Goal: Transaction & Acquisition: Purchase product/service

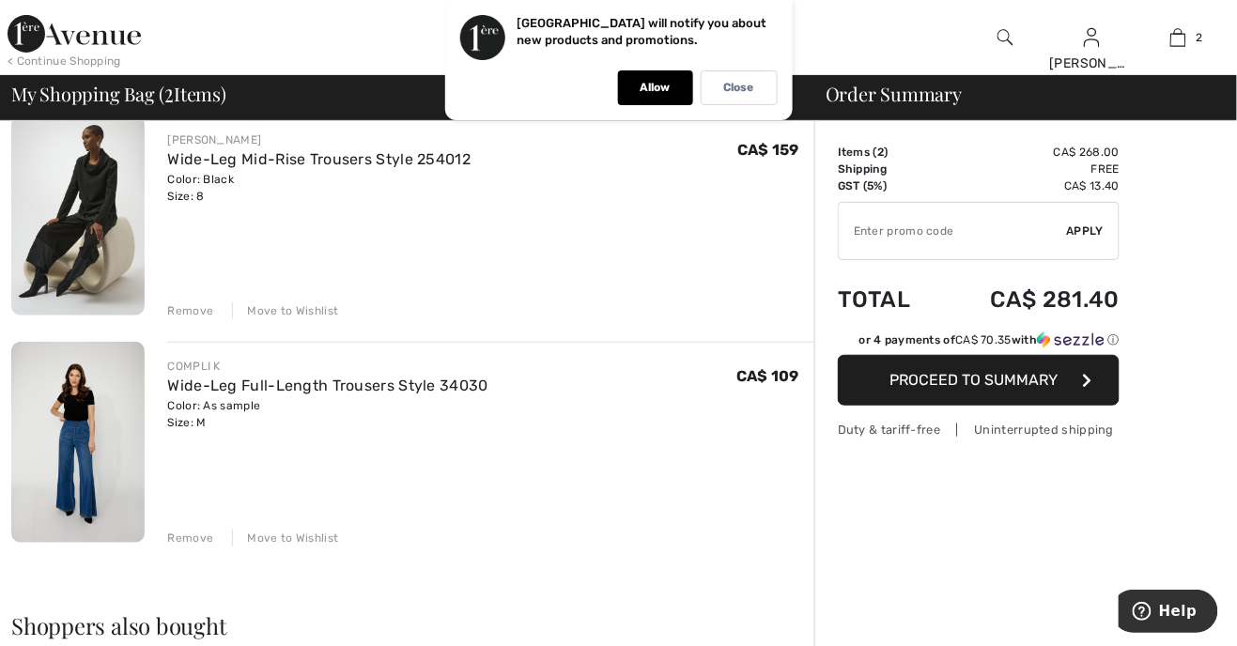
scroll to position [159, 0]
click at [192, 536] on div "Remove" at bounding box center [190, 539] width 46 height 17
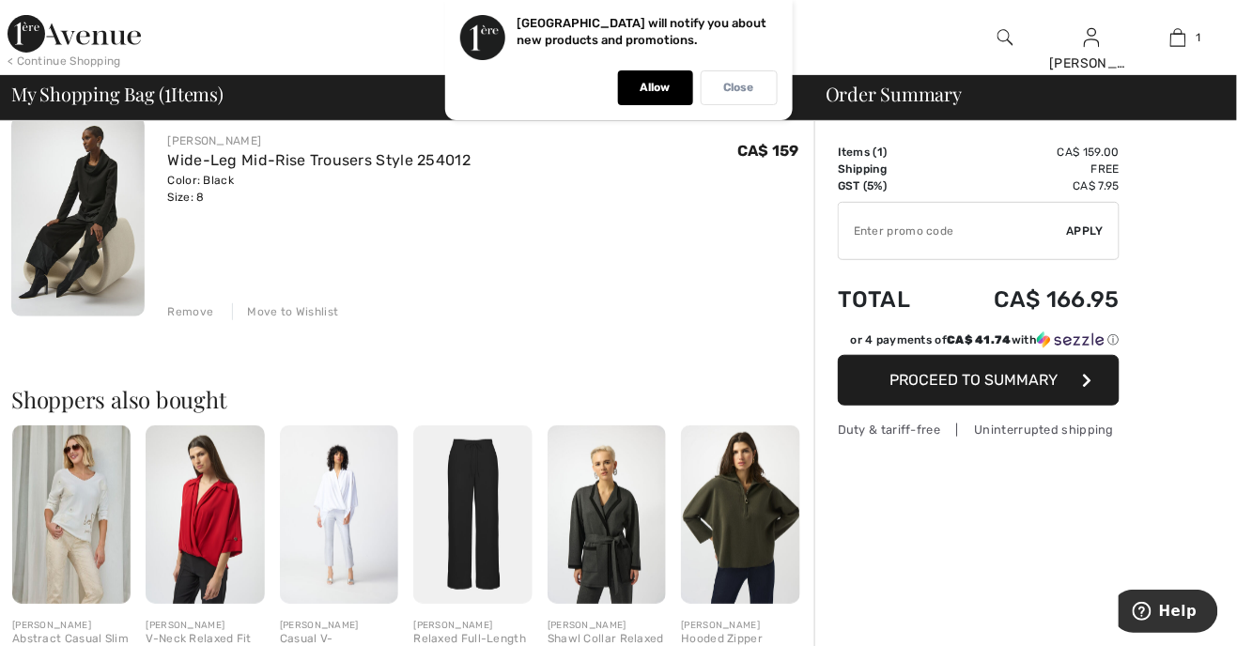
click at [739, 89] on p "Close" at bounding box center [739, 88] width 30 height 14
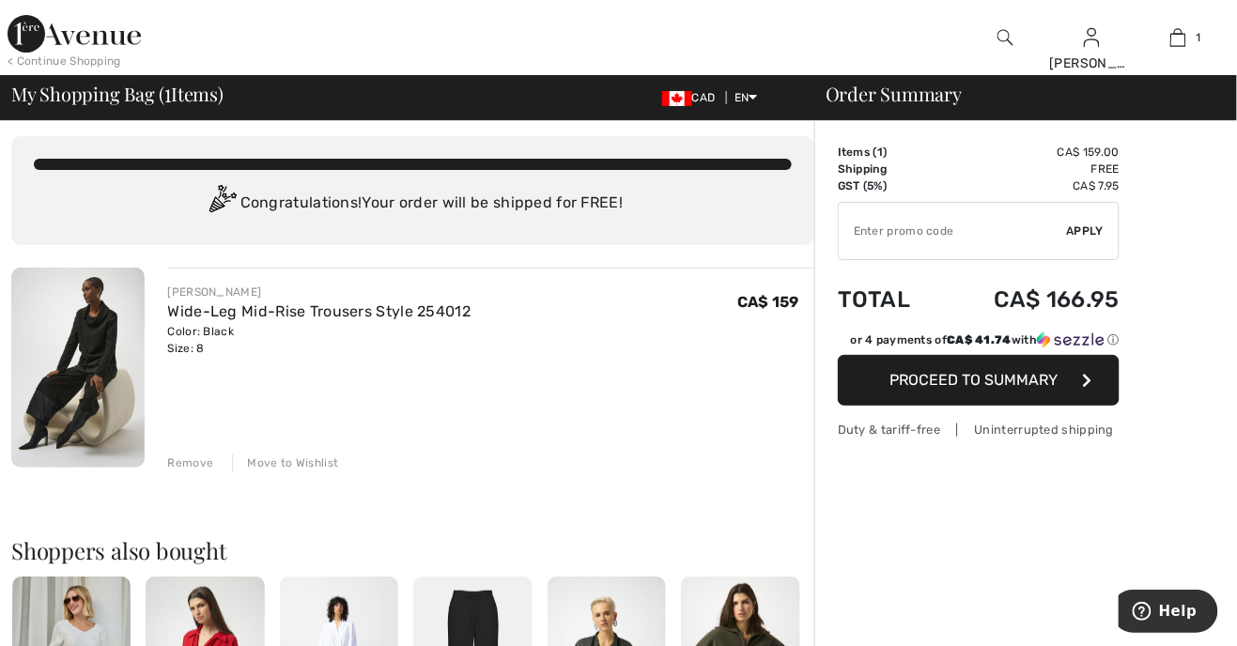
scroll to position [0, 0]
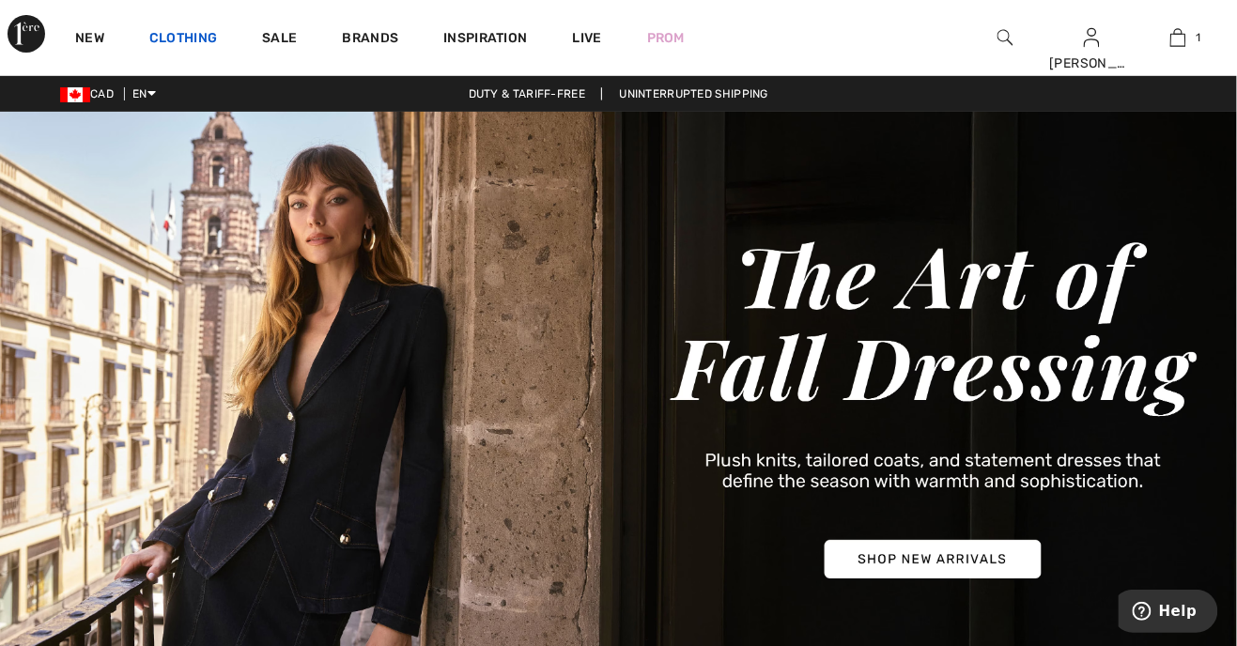
click at [180, 35] on link "Clothing" at bounding box center [183, 40] width 68 height 20
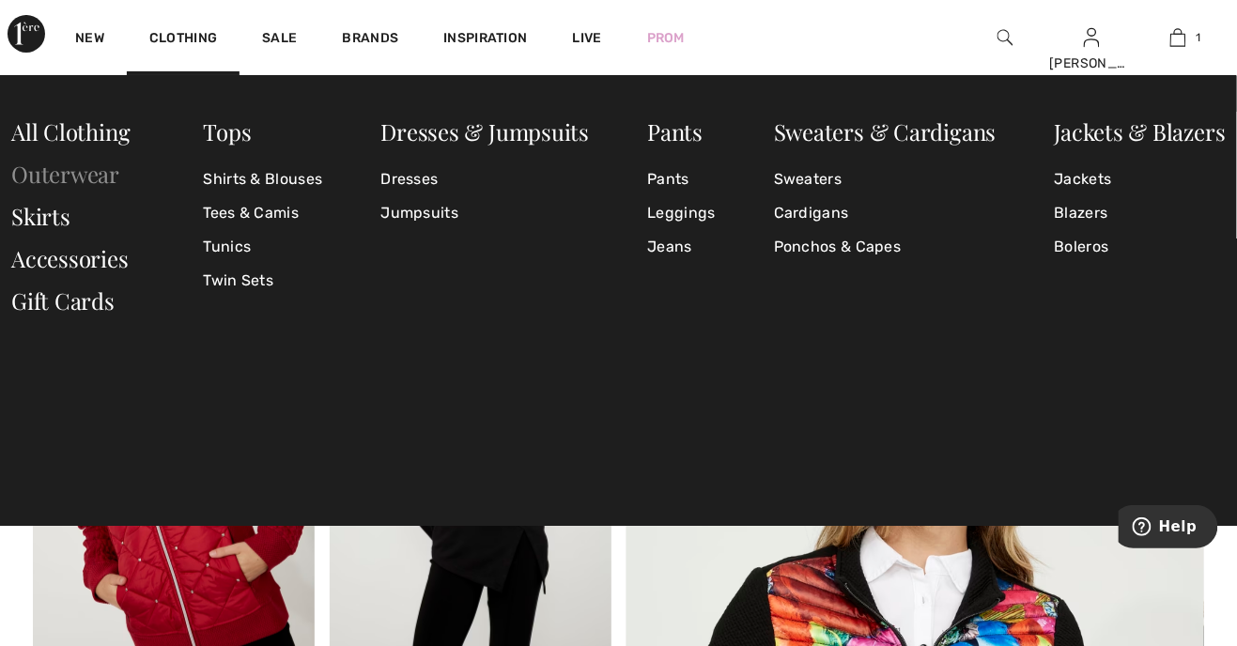
click at [86, 170] on link "Outerwear" at bounding box center [65, 174] width 108 height 30
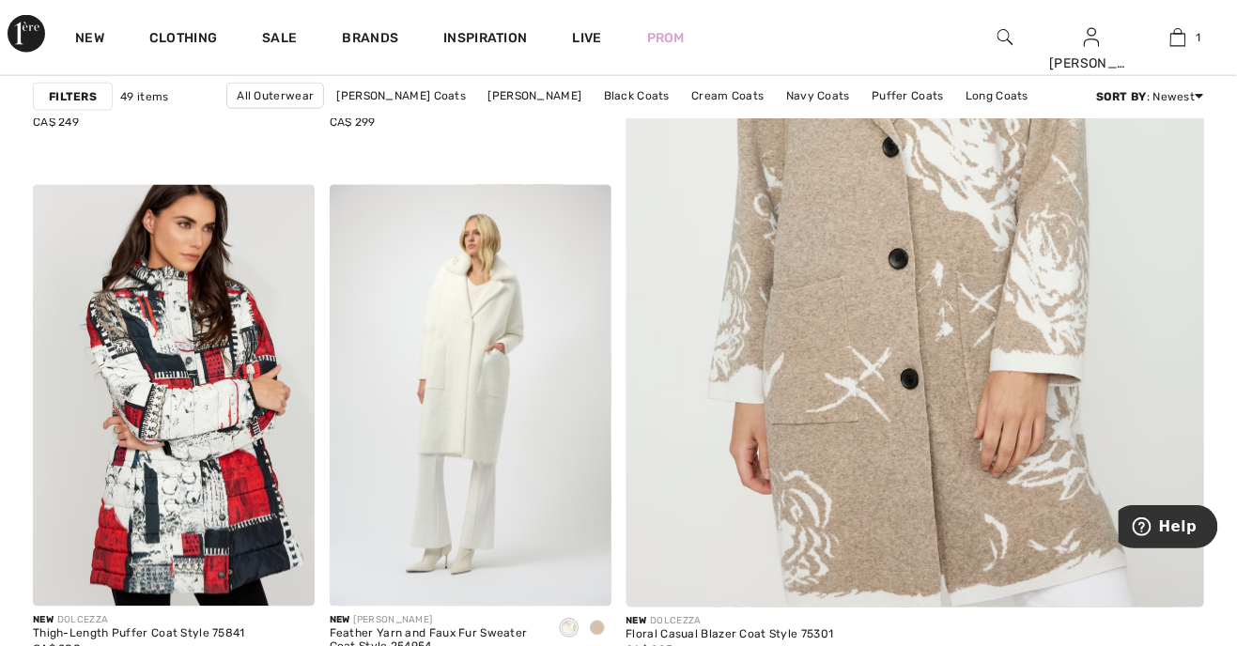
scroll to position [636, 0]
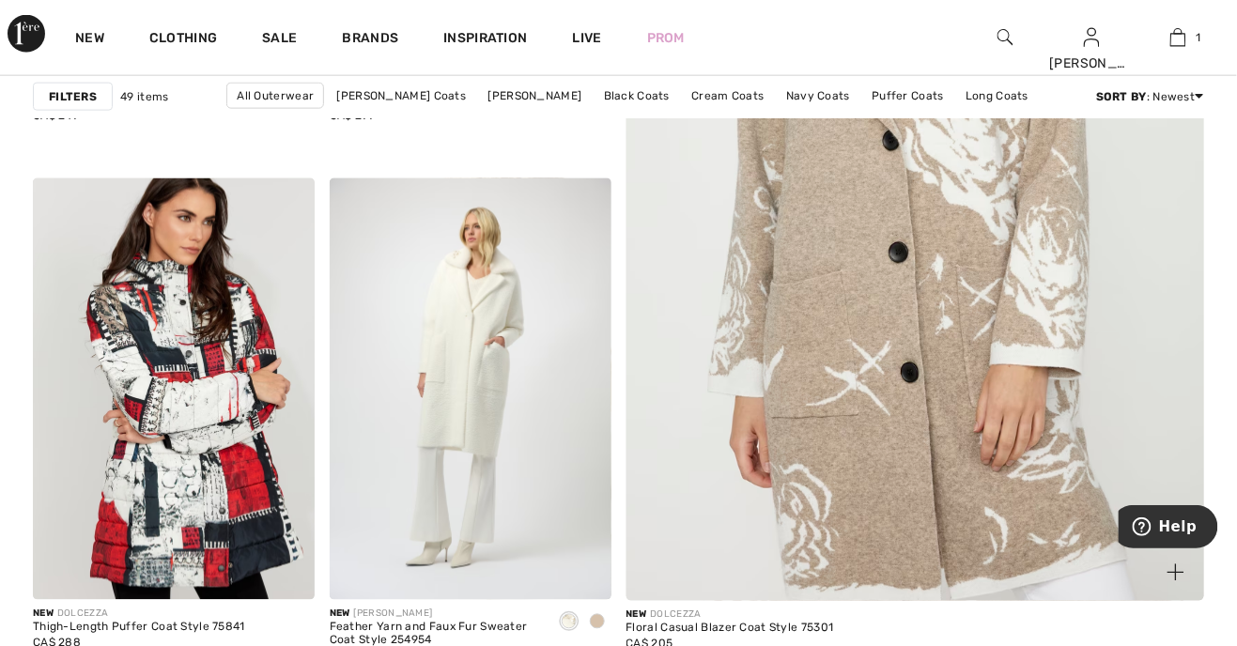
click at [993, 389] on img at bounding box center [915, 170] width 694 height 1041
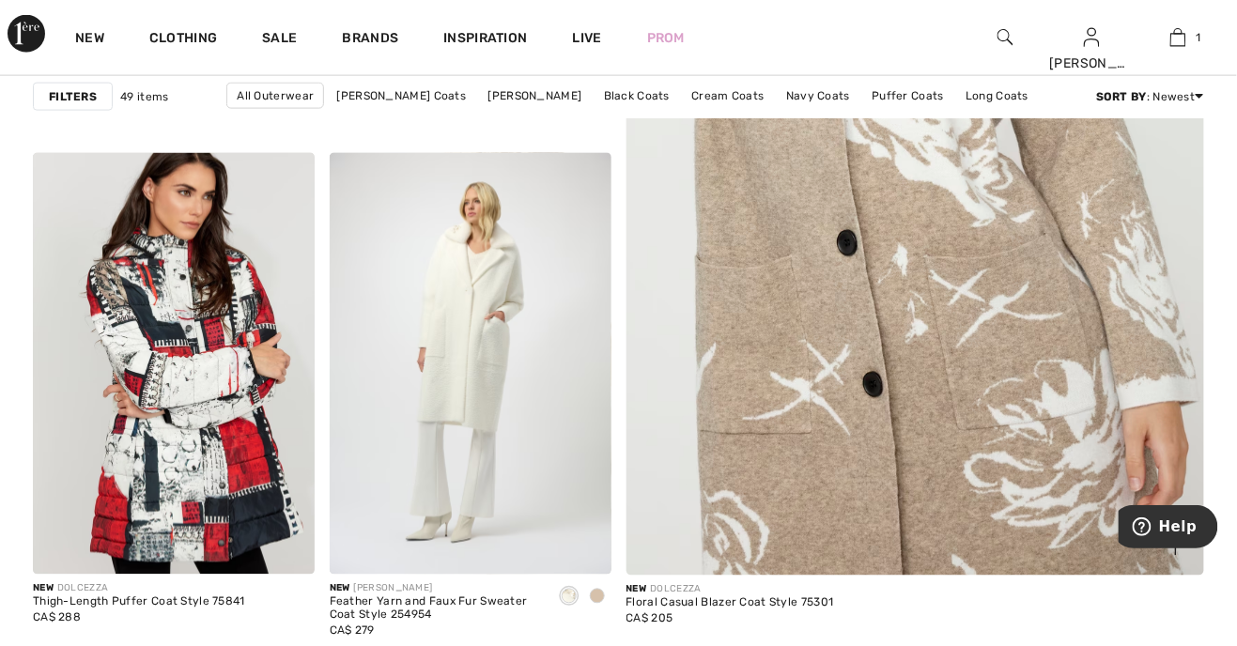
scroll to position [696, 0]
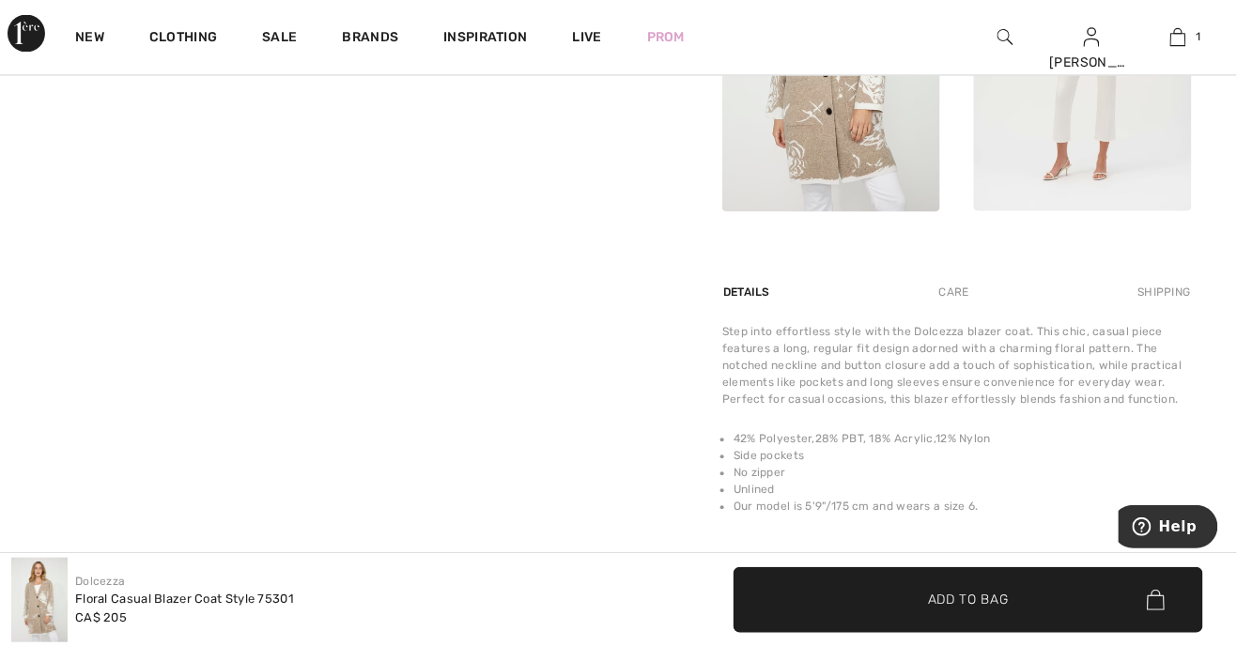
scroll to position [934, 0]
click at [1113, 457] on li "Side pockets" at bounding box center [963, 455] width 459 height 17
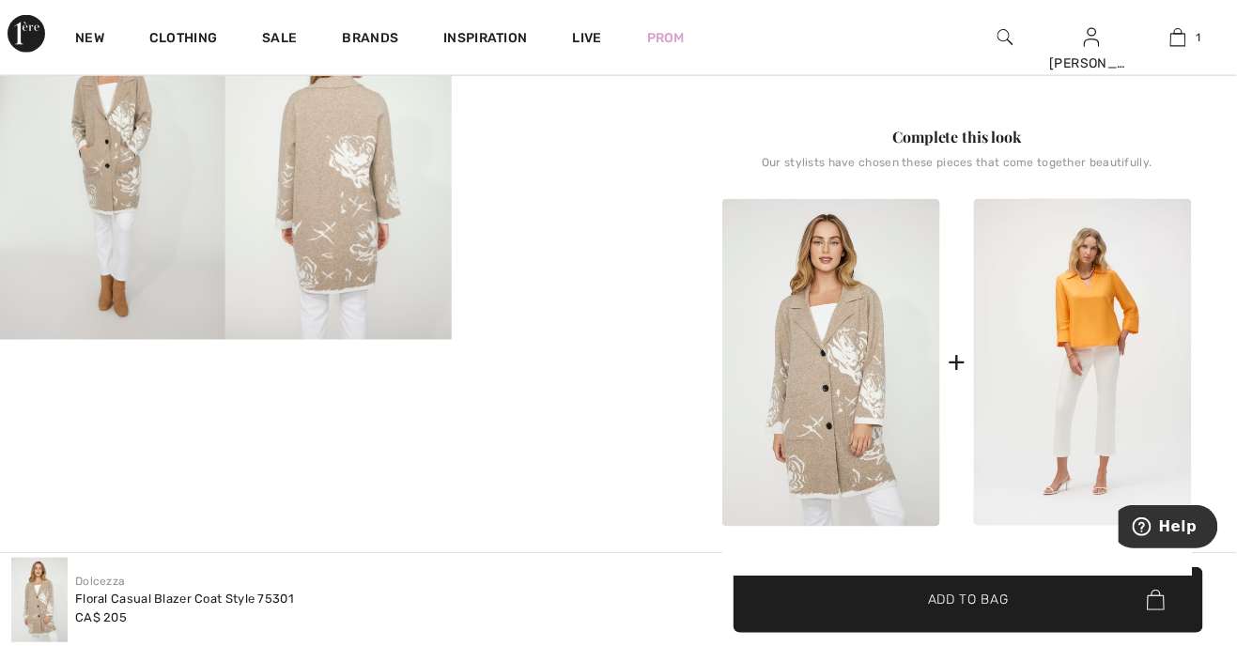
scroll to position [629, 0]
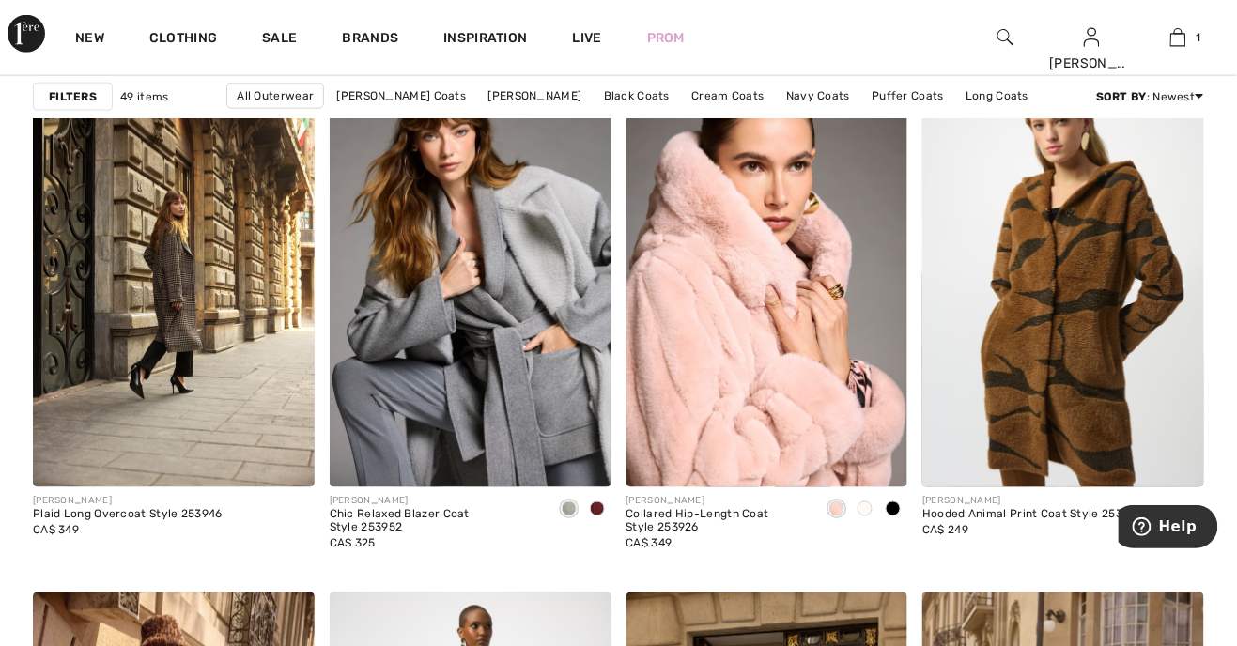
scroll to position [2536, 0]
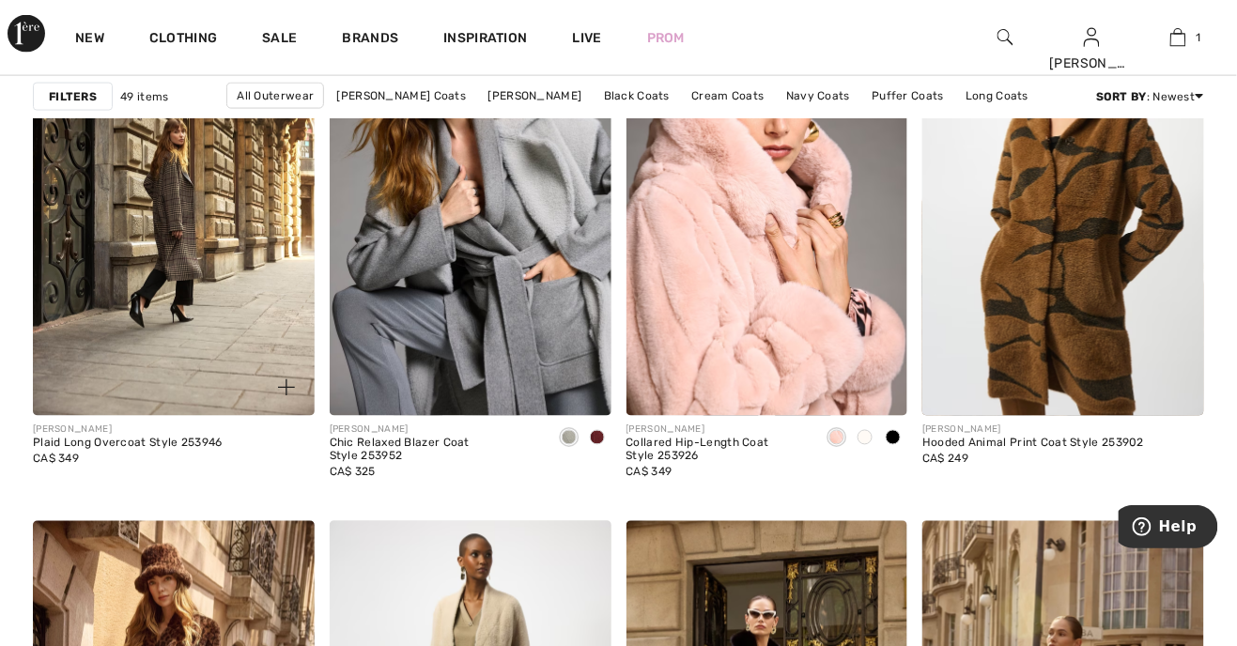
click at [143, 316] on img at bounding box center [174, 205] width 282 height 423
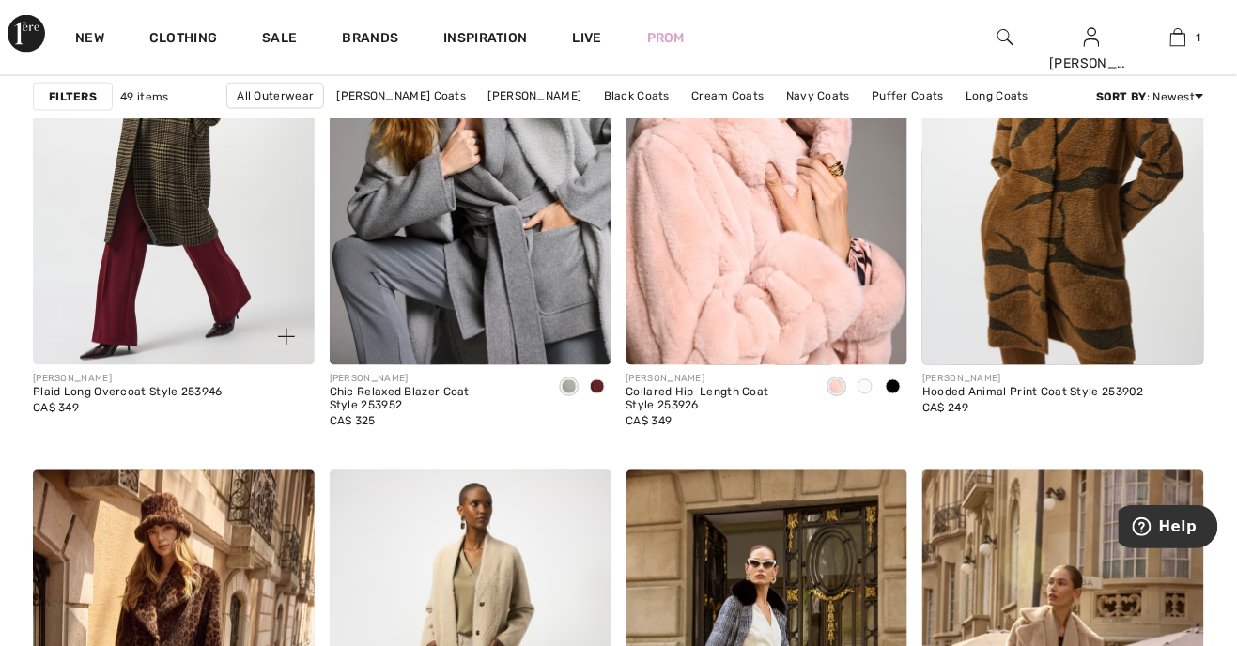
scroll to position [2663, 0]
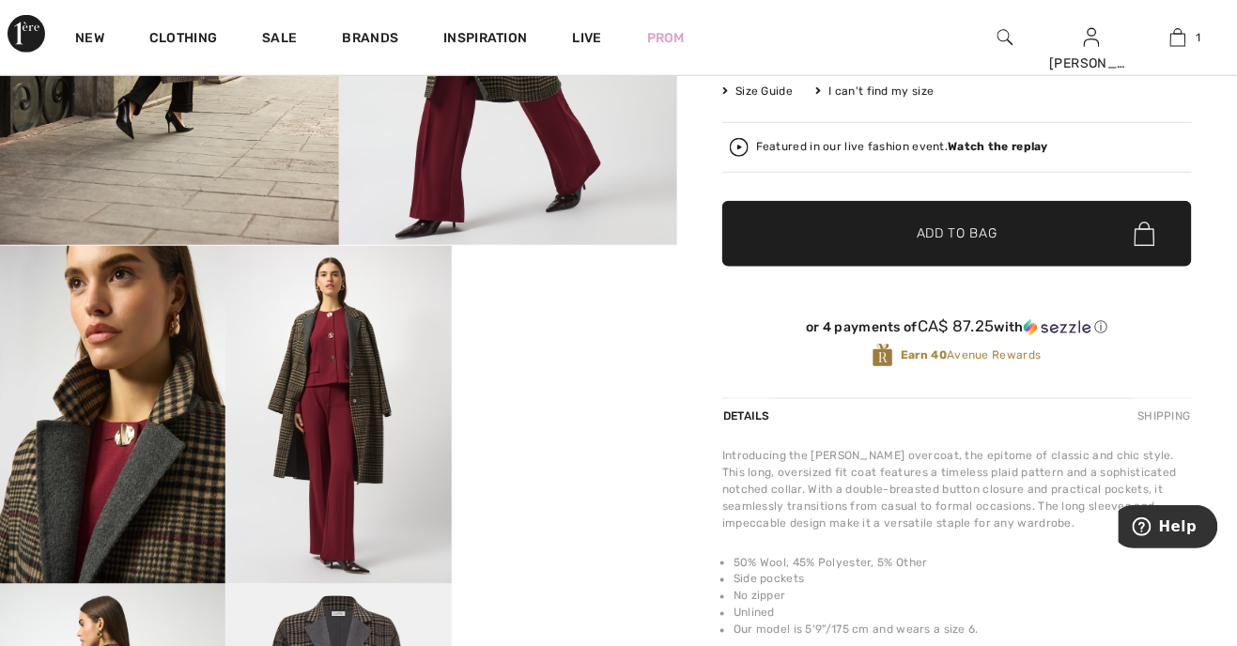
scroll to position [377, 0]
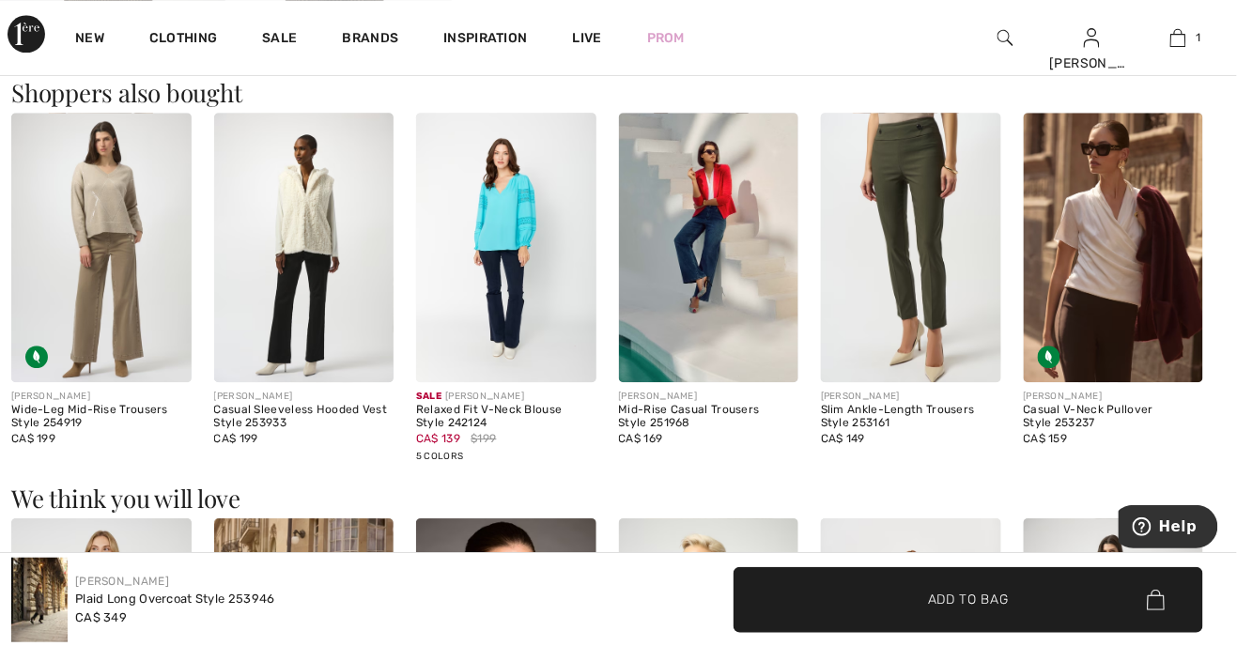
click at [1120, 310] on img at bounding box center [1114, 248] width 180 height 270
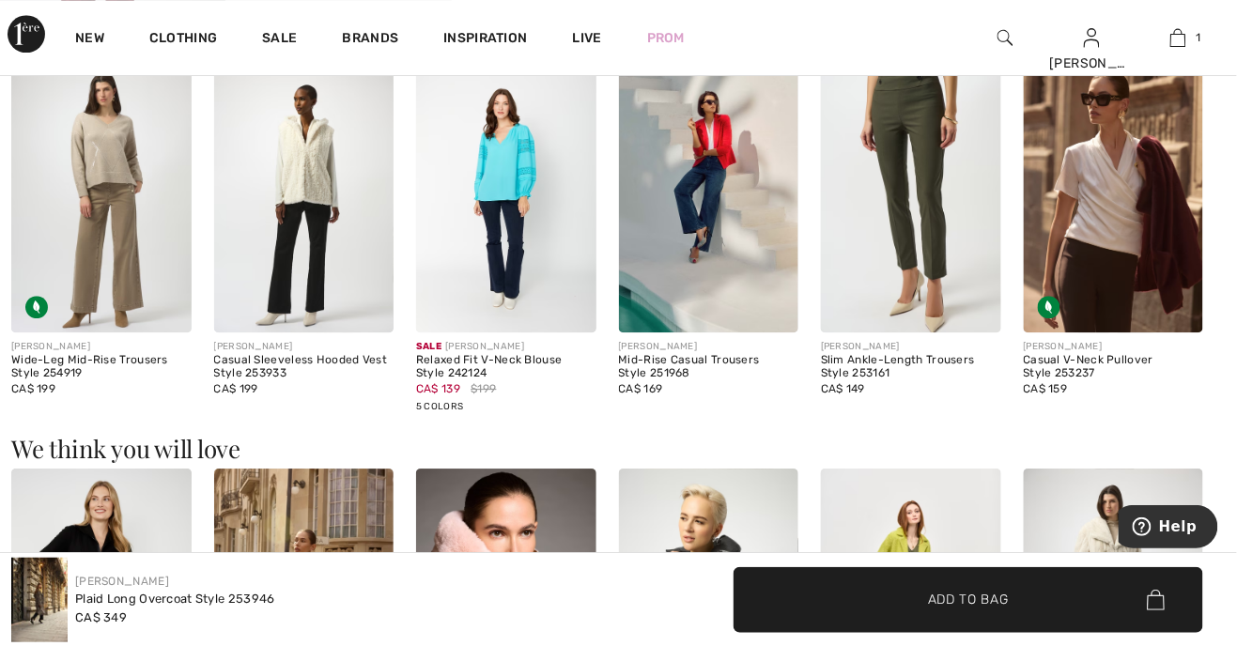
scroll to position [1299, 0]
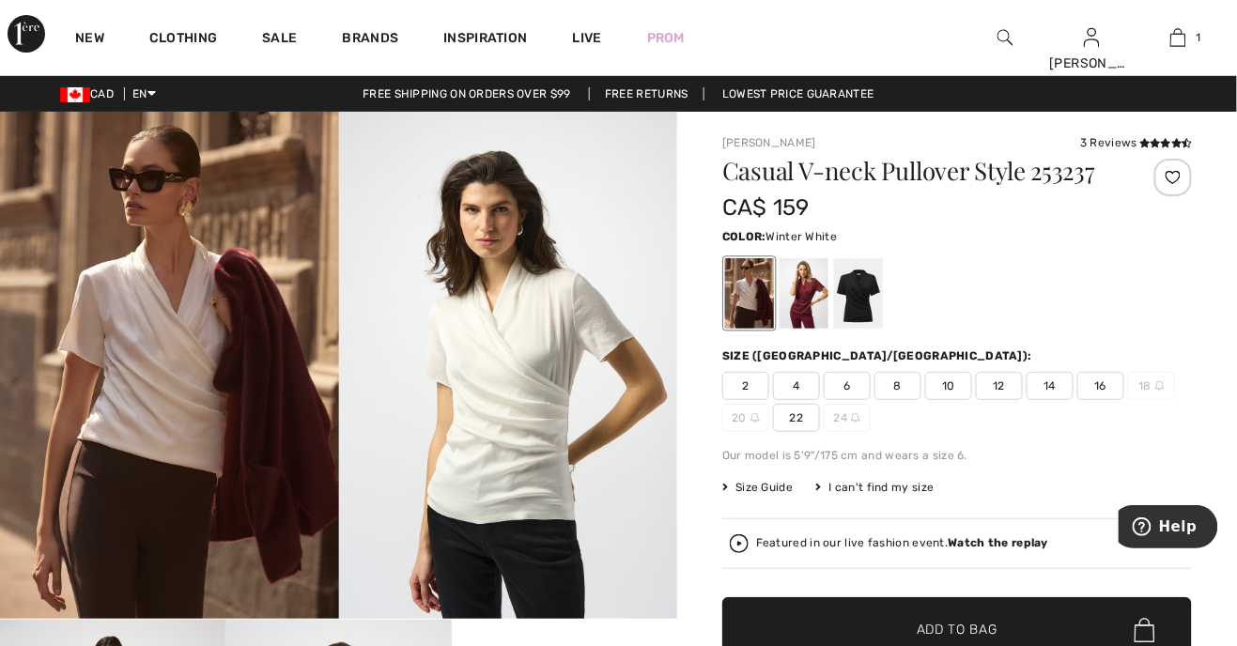
click at [767, 489] on span "Size Guide" at bounding box center [758, 487] width 70 height 17
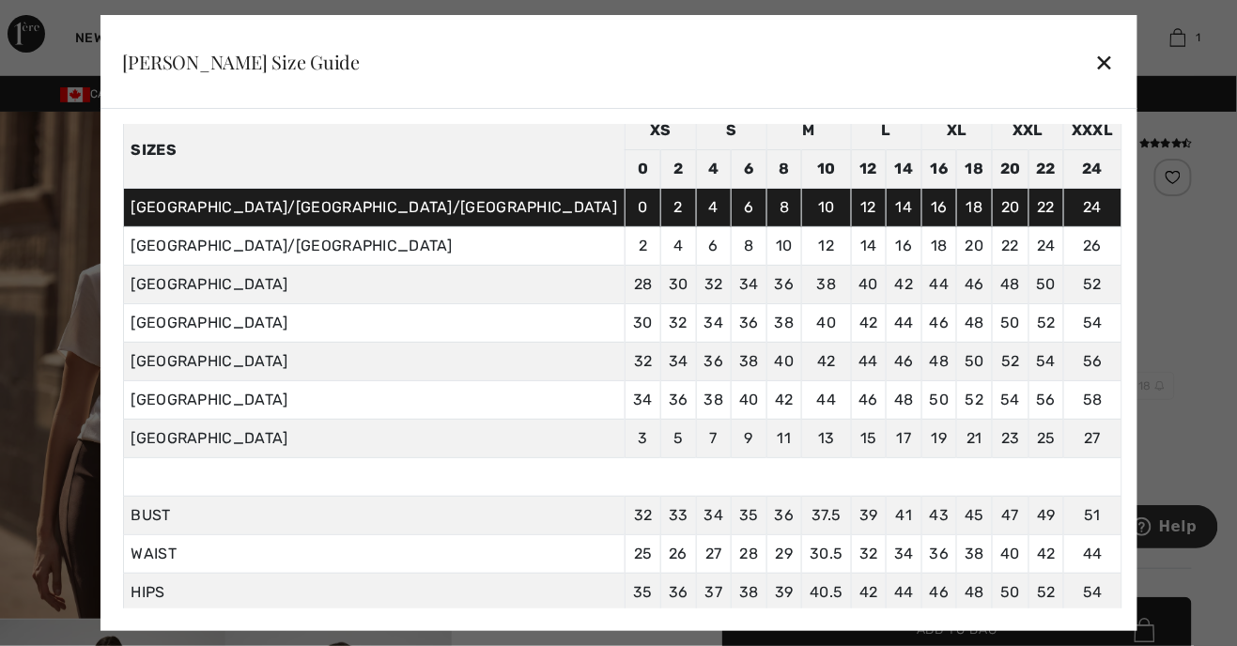
scroll to position [89, 0]
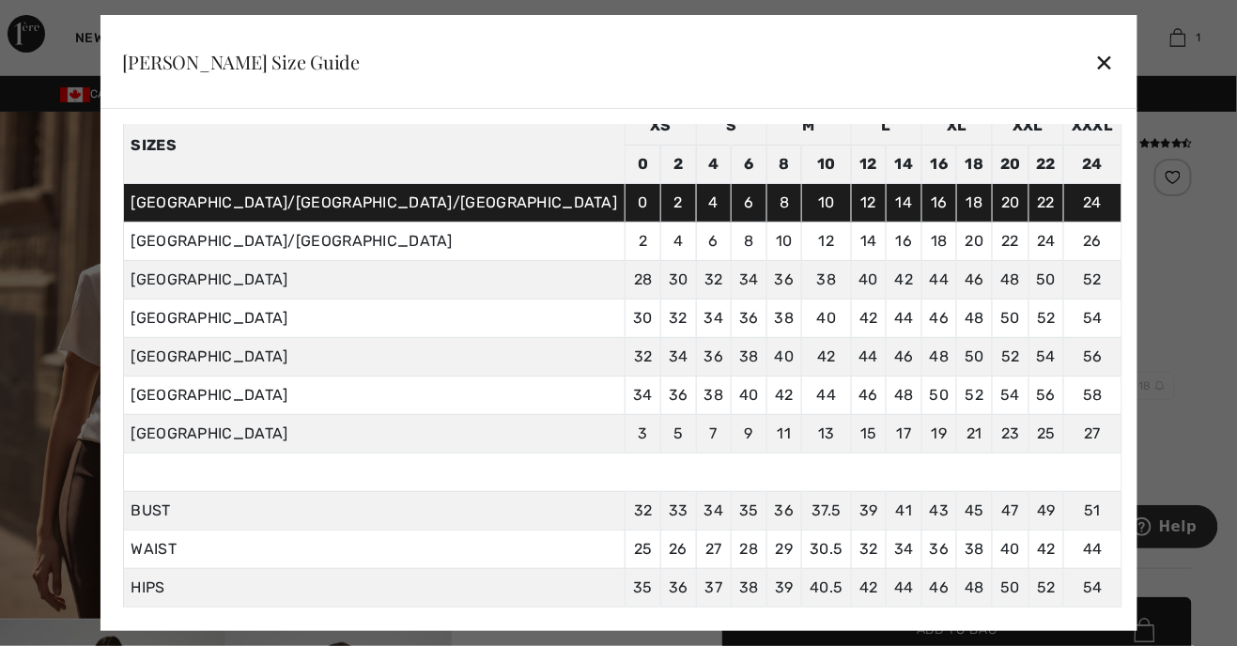
click at [1095, 45] on div "✕" at bounding box center [1105, 61] width 20 height 39
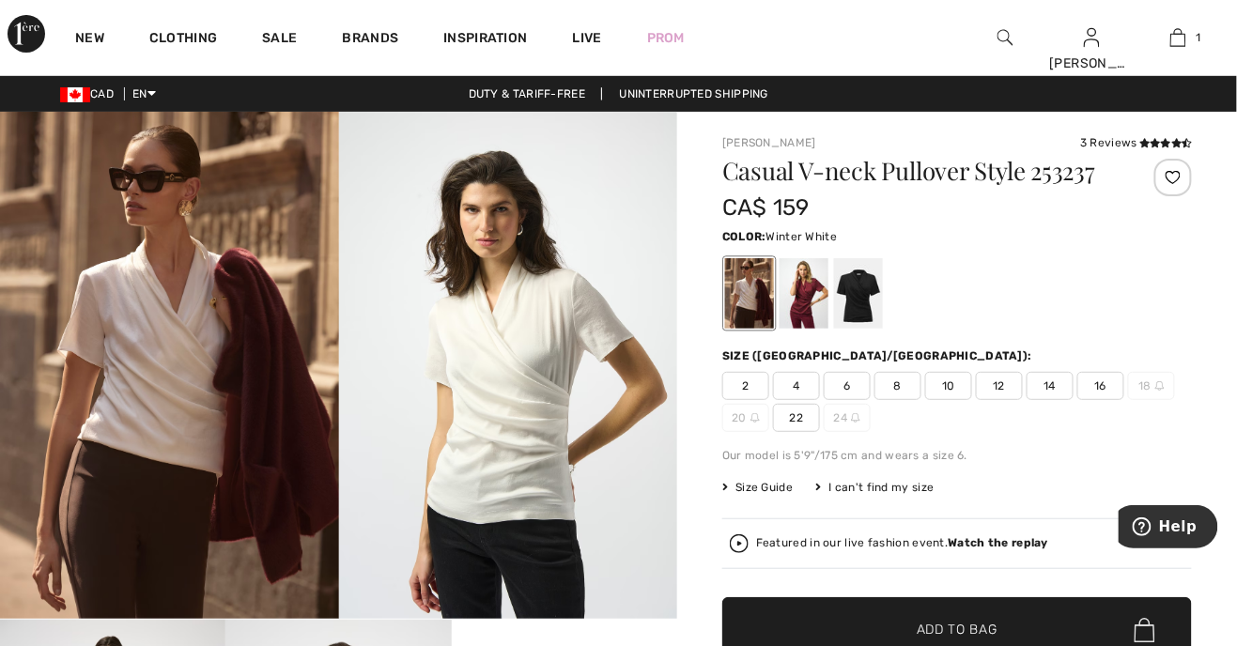
click at [899, 397] on span "8" at bounding box center [898, 386] width 47 height 28
click at [966, 631] on span "Add to Bag" at bounding box center [957, 631] width 81 height 20
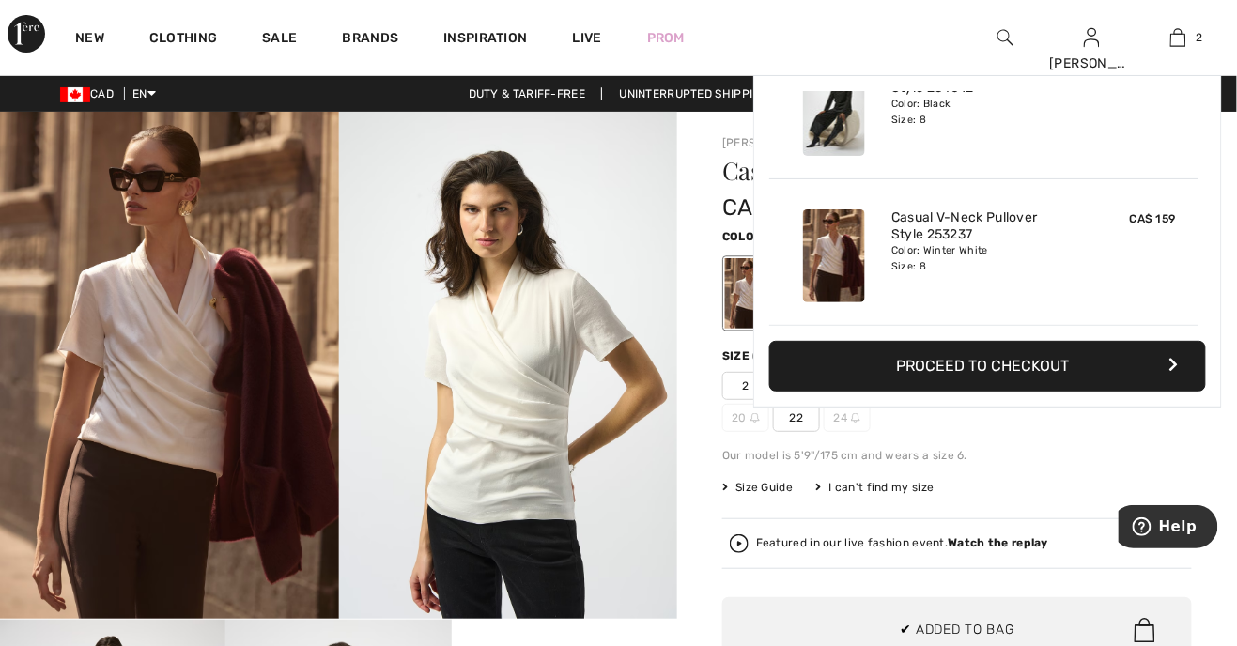
scroll to position [0, 0]
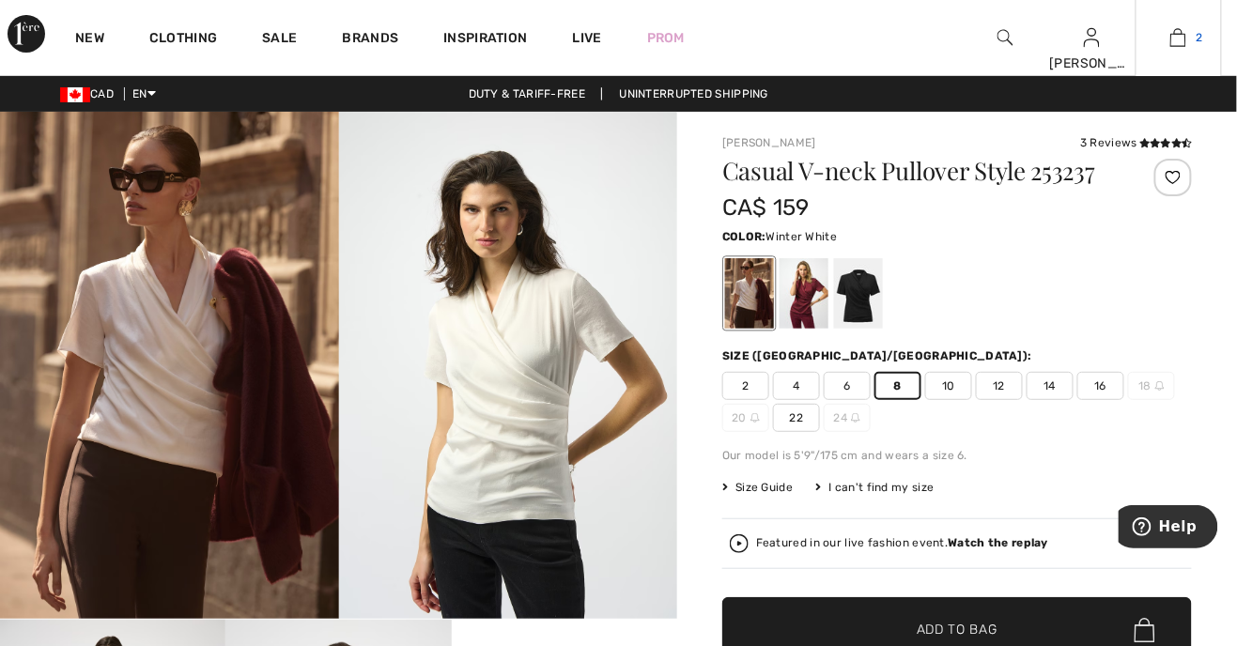
click at [1200, 32] on span "2" at bounding box center [1199, 37] width 7 height 17
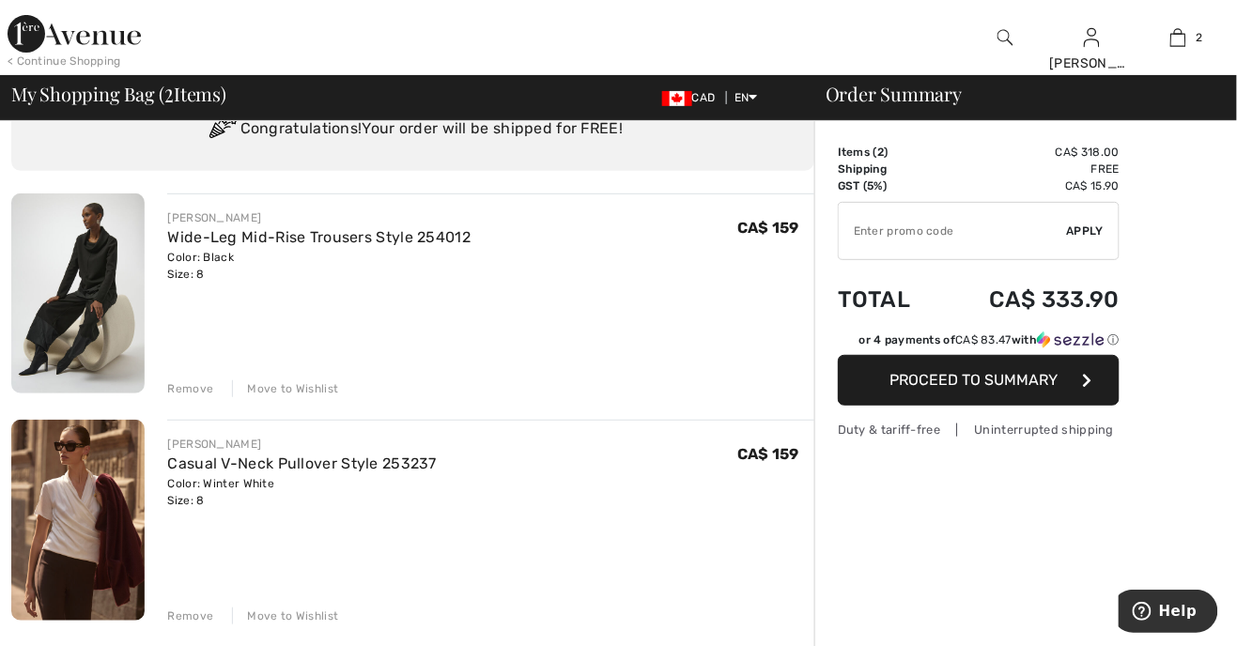
scroll to position [97, 0]
